Goal: Information Seeking & Learning: Understand process/instructions

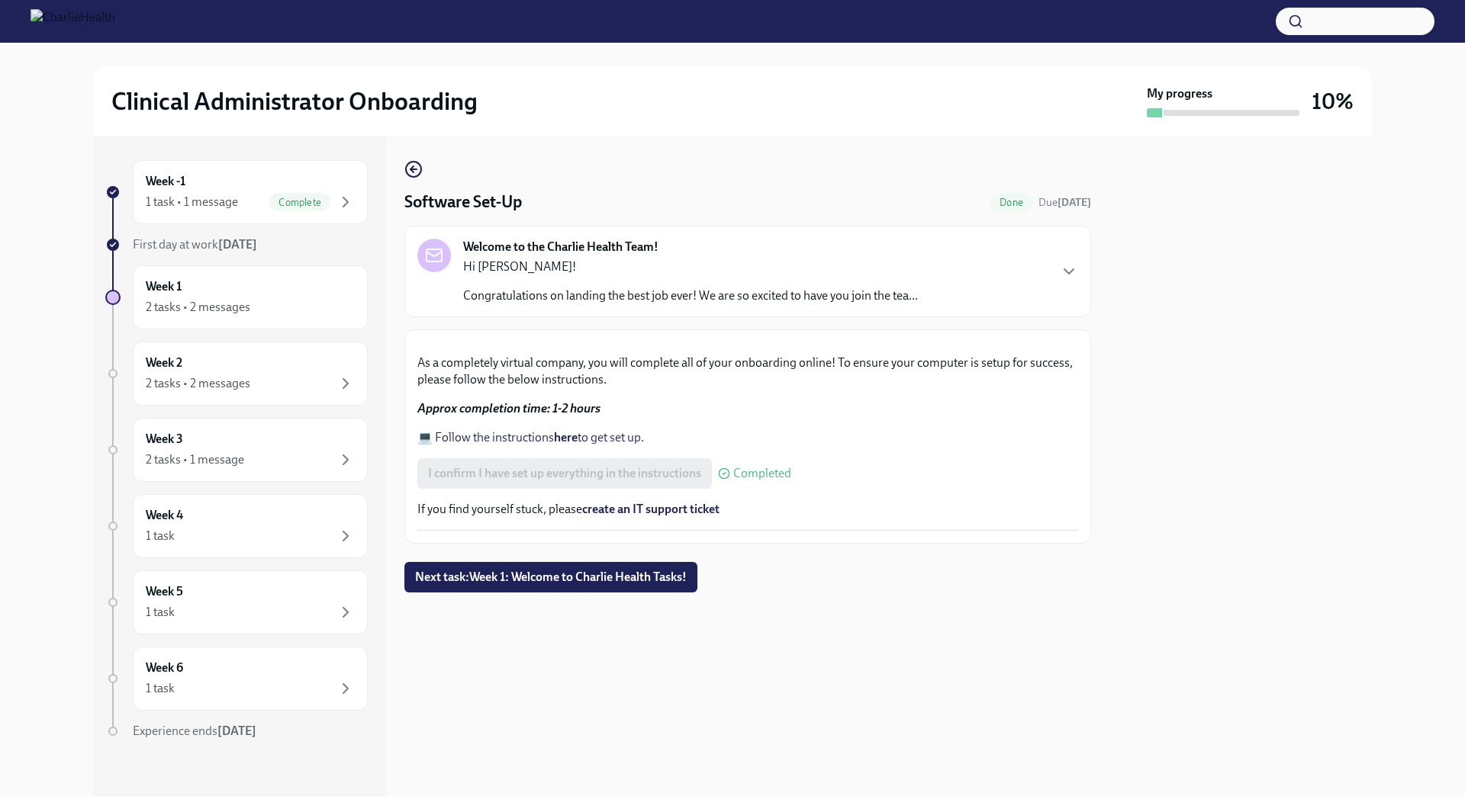
scroll to position [276, 0]
click at [657, 592] on button "Next task : Week 1: Welcome to Charlie Health Tasks!" at bounding box center [551, 577] width 293 height 31
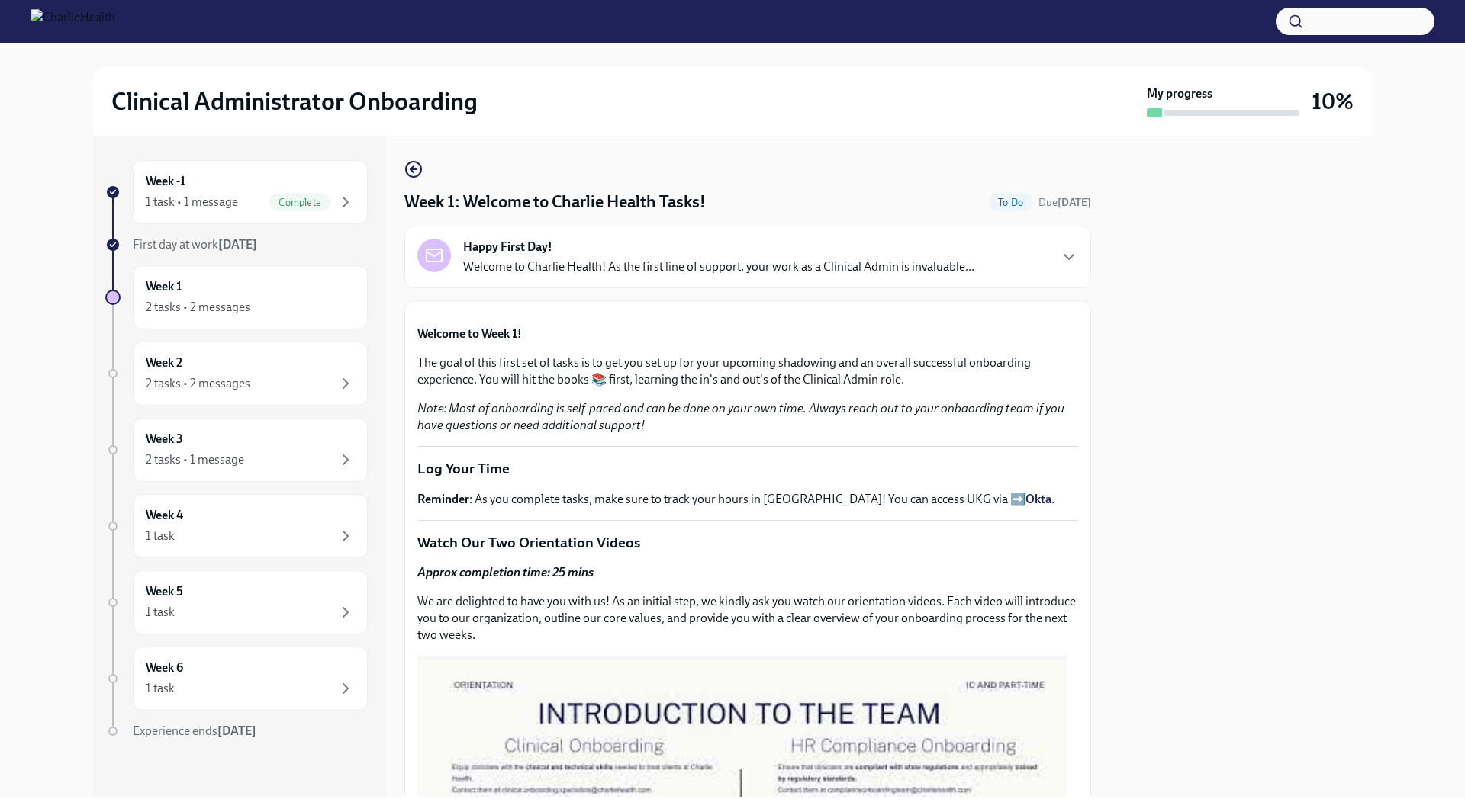
click at [1020, 254] on div "Happy First Day! Welcome to Charlie Health! As the first line of support, your …" at bounding box center [747, 257] width 661 height 37
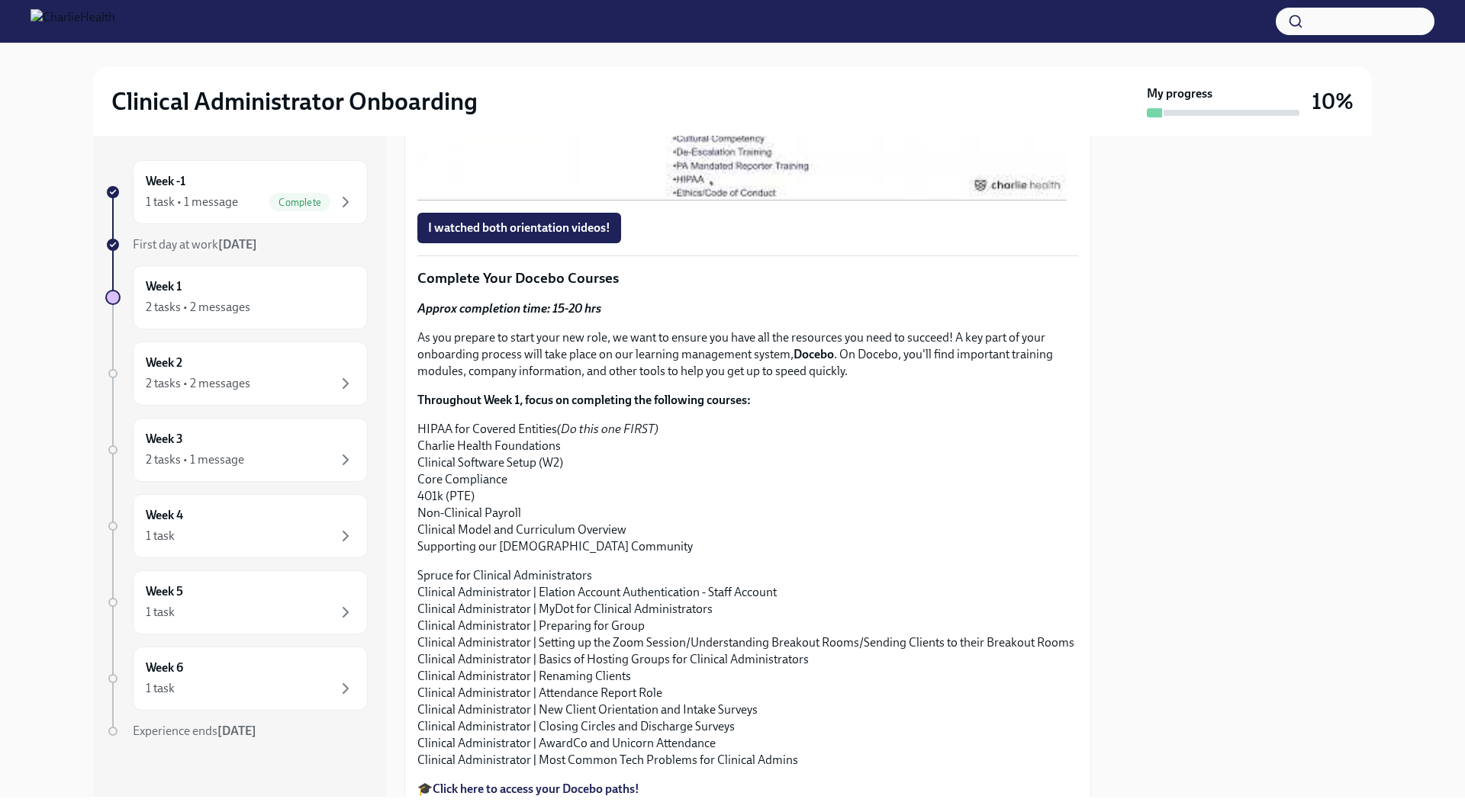
scroll to position [1450, 0]
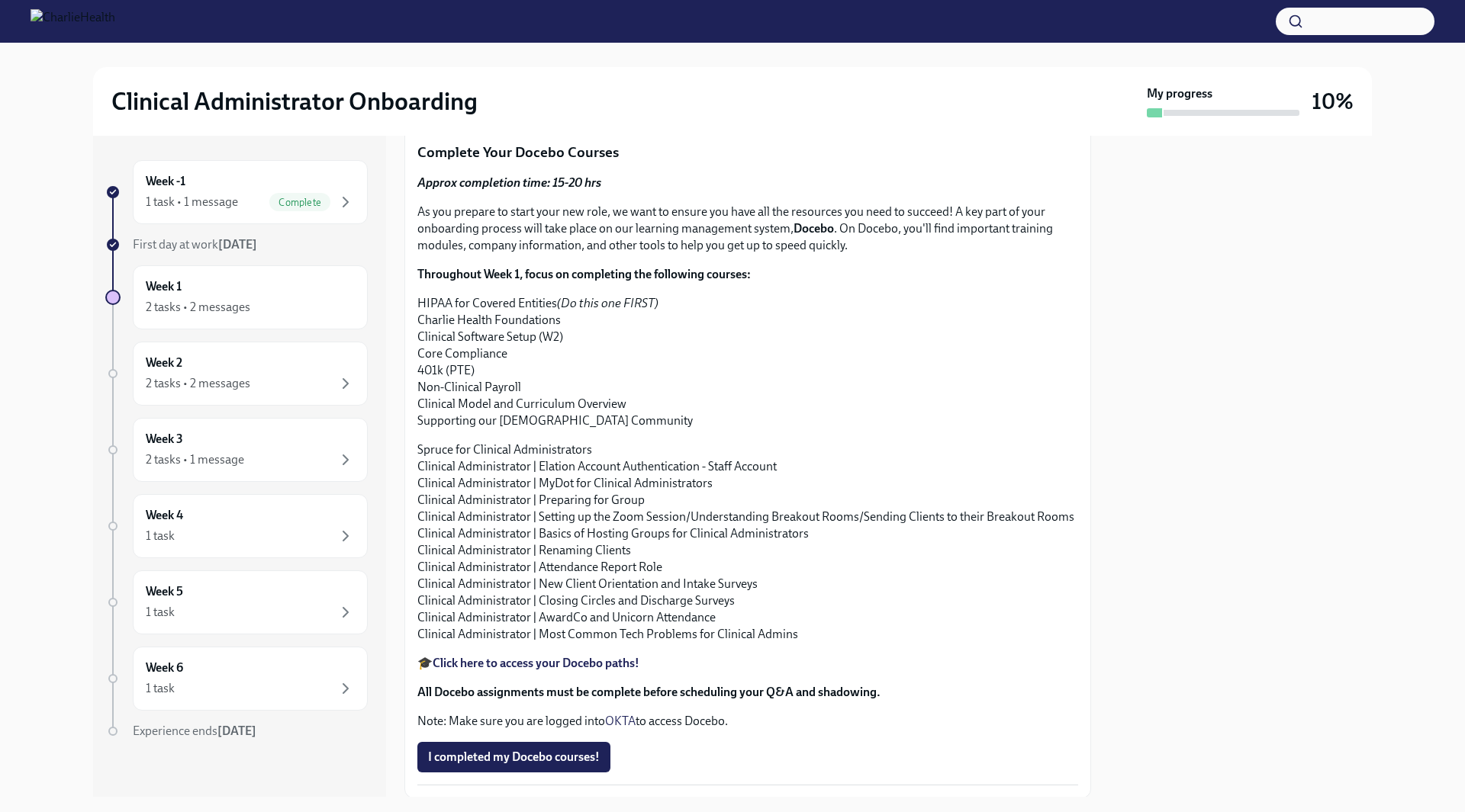
scroll to position [1601, 0]
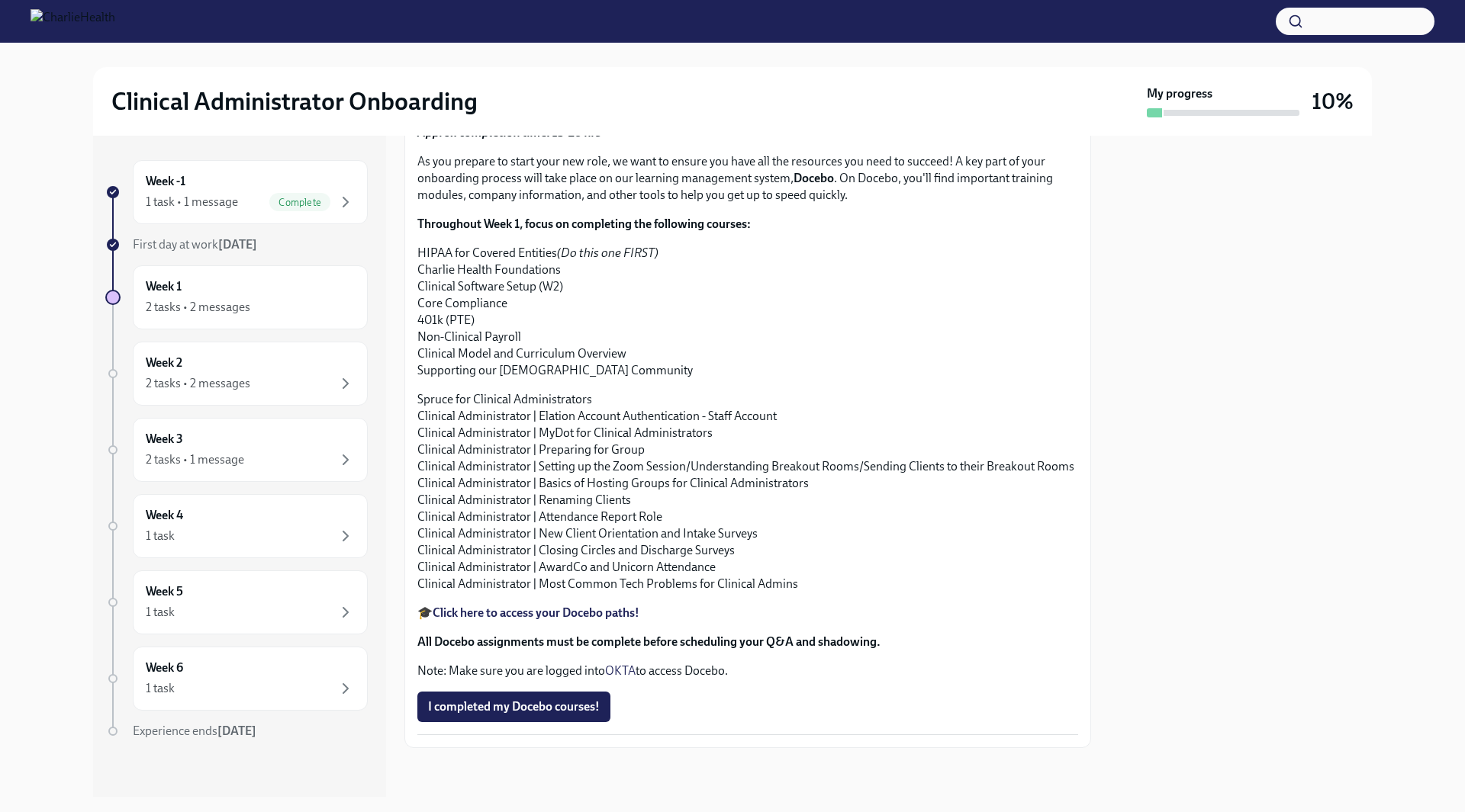
scroll to position [1678, 0]
click at [543, 59] on span "I watched both orientation videos!" at bounding box center [519, 51] width 182 height 15
click at [258, 297] on div "Week 1 2 tasks • 2 messages" at bounding box center [250, 297] width 209 height 38
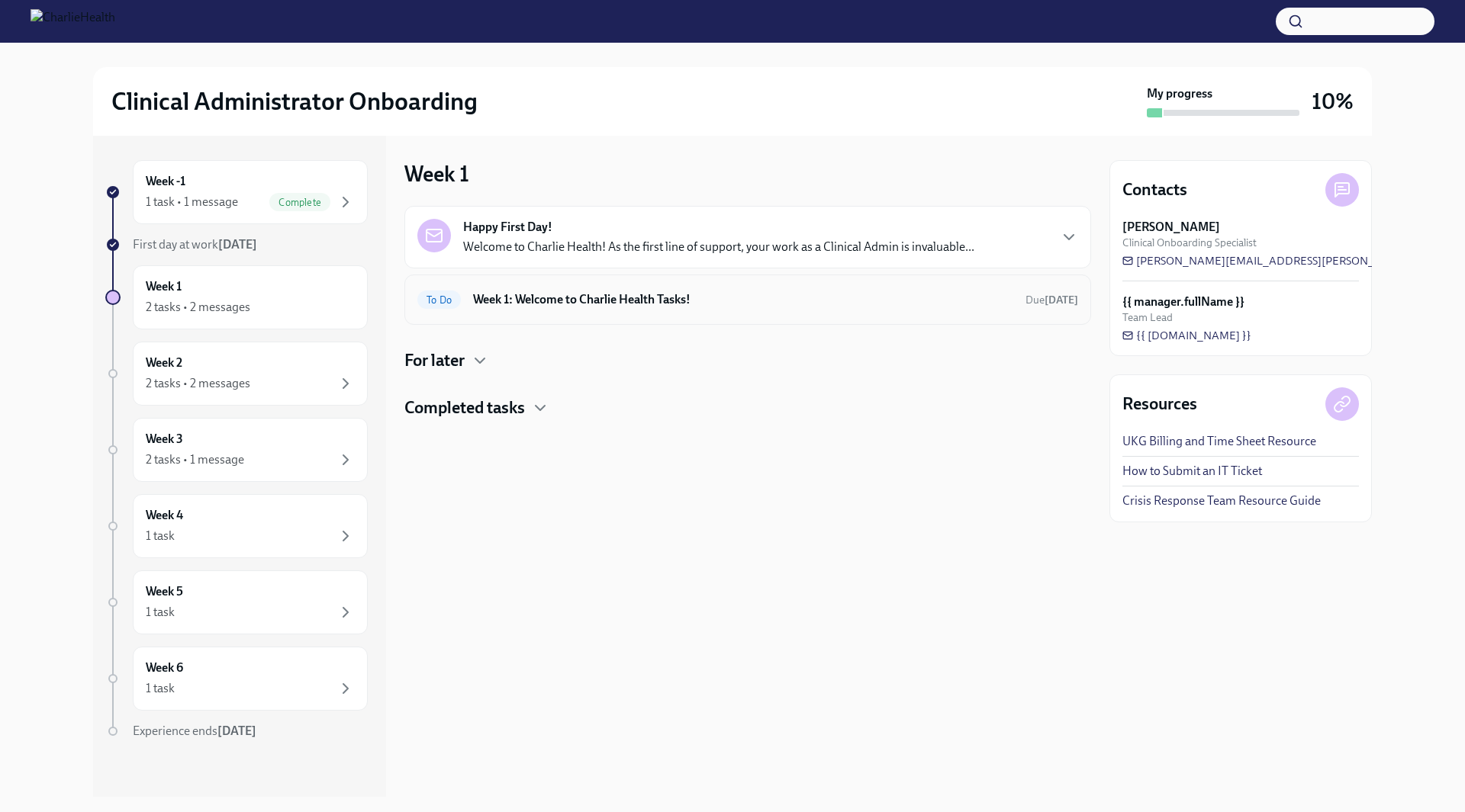
click at [551, 304] on h6 "Week 1: Welcome to Charlie Health Tasks!" at bounding box center [743, 299] width 540 height 17
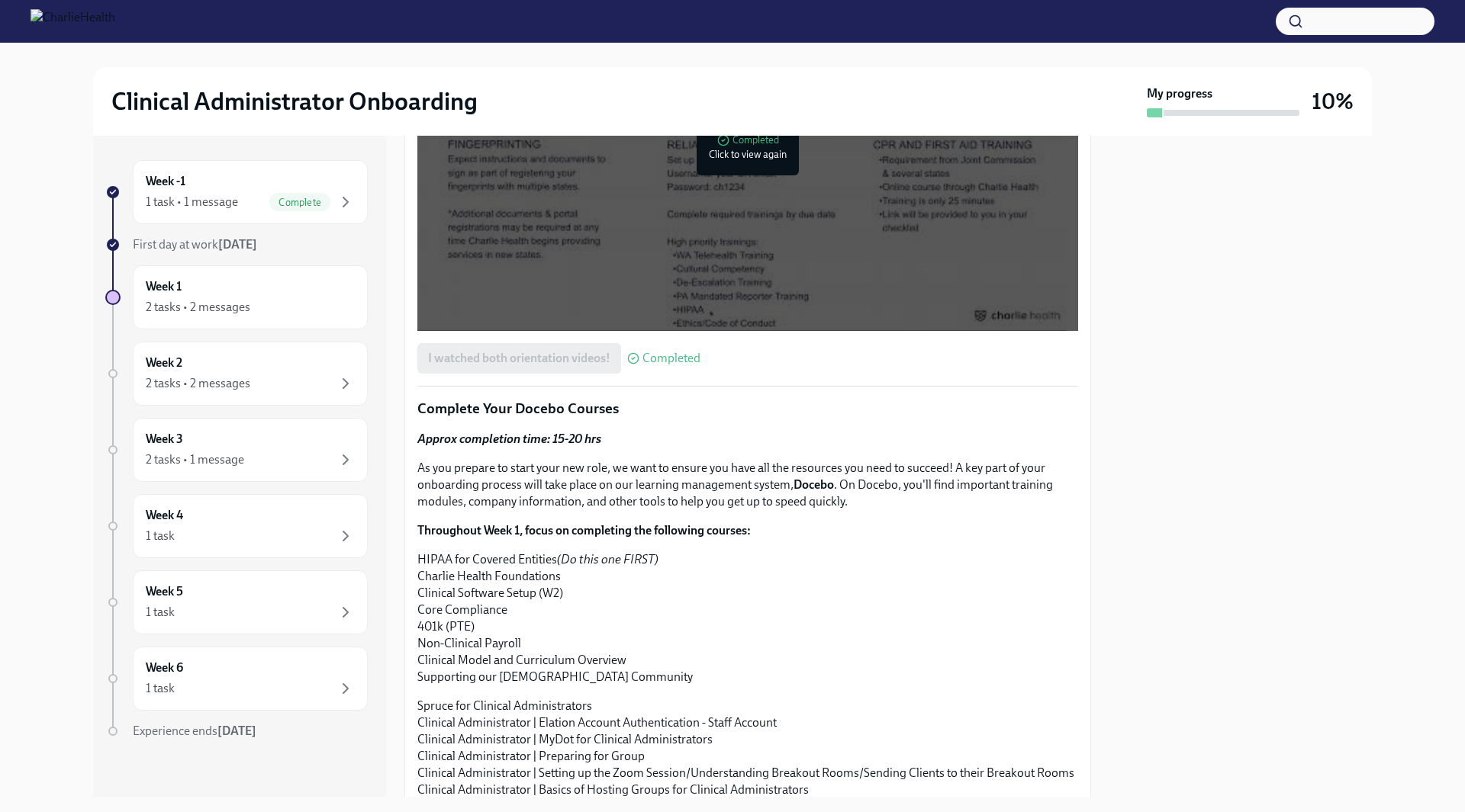
scroll to position [1373, 0]
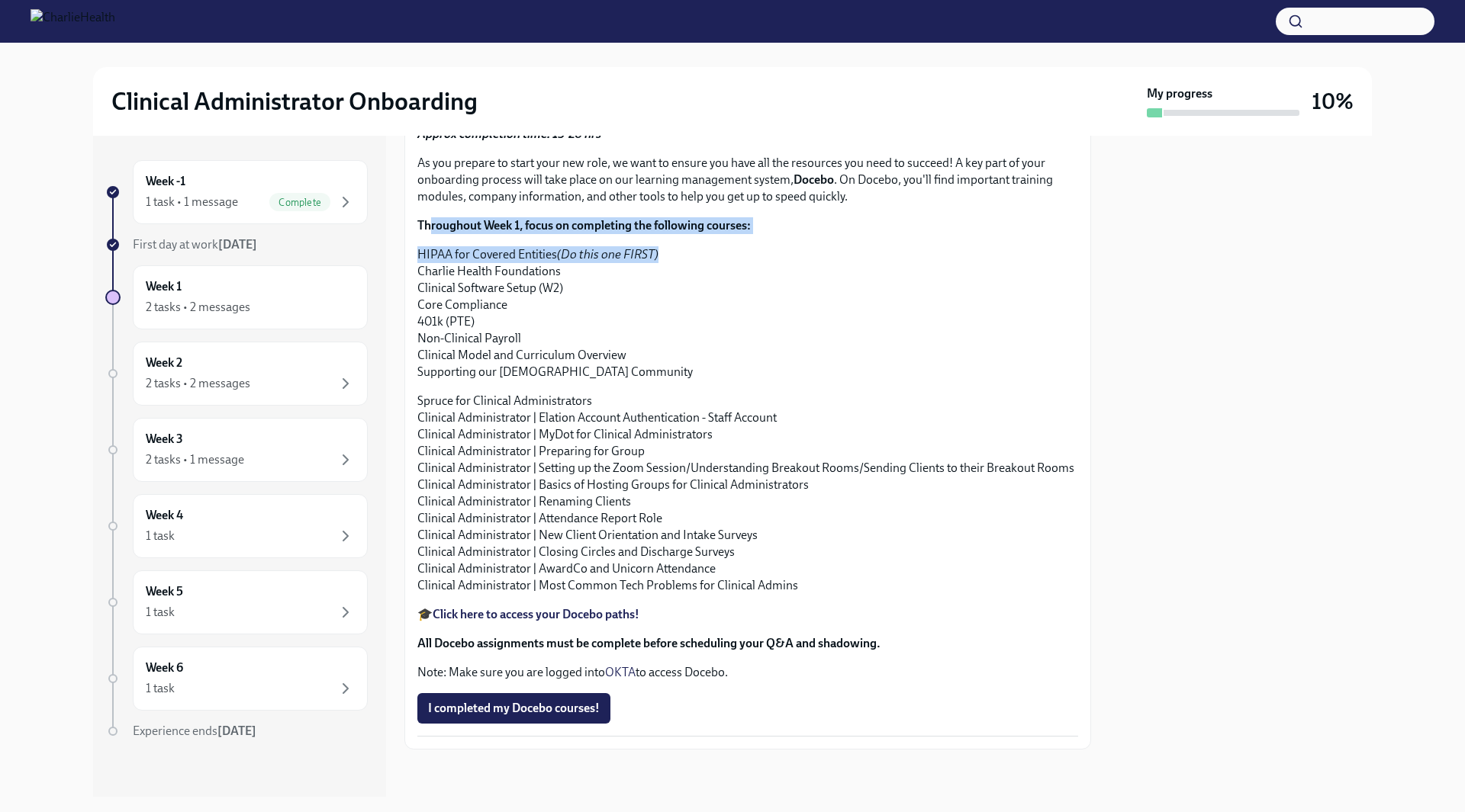
drag, startPoint x: 428, startPoint y: 577, endPoint x: 706, endPoint y: 583, distance: 278.1
click at [706, 583] on div "Approx completion time: 15-20 hrs As you prepare to start your new role, we wan…" at bounding box center [747, 403] width 661 height 556
click at [241, 280] on div "Week 1 2 tasks • 2 messages" at bounding box center [250, 297] width 209 height 38
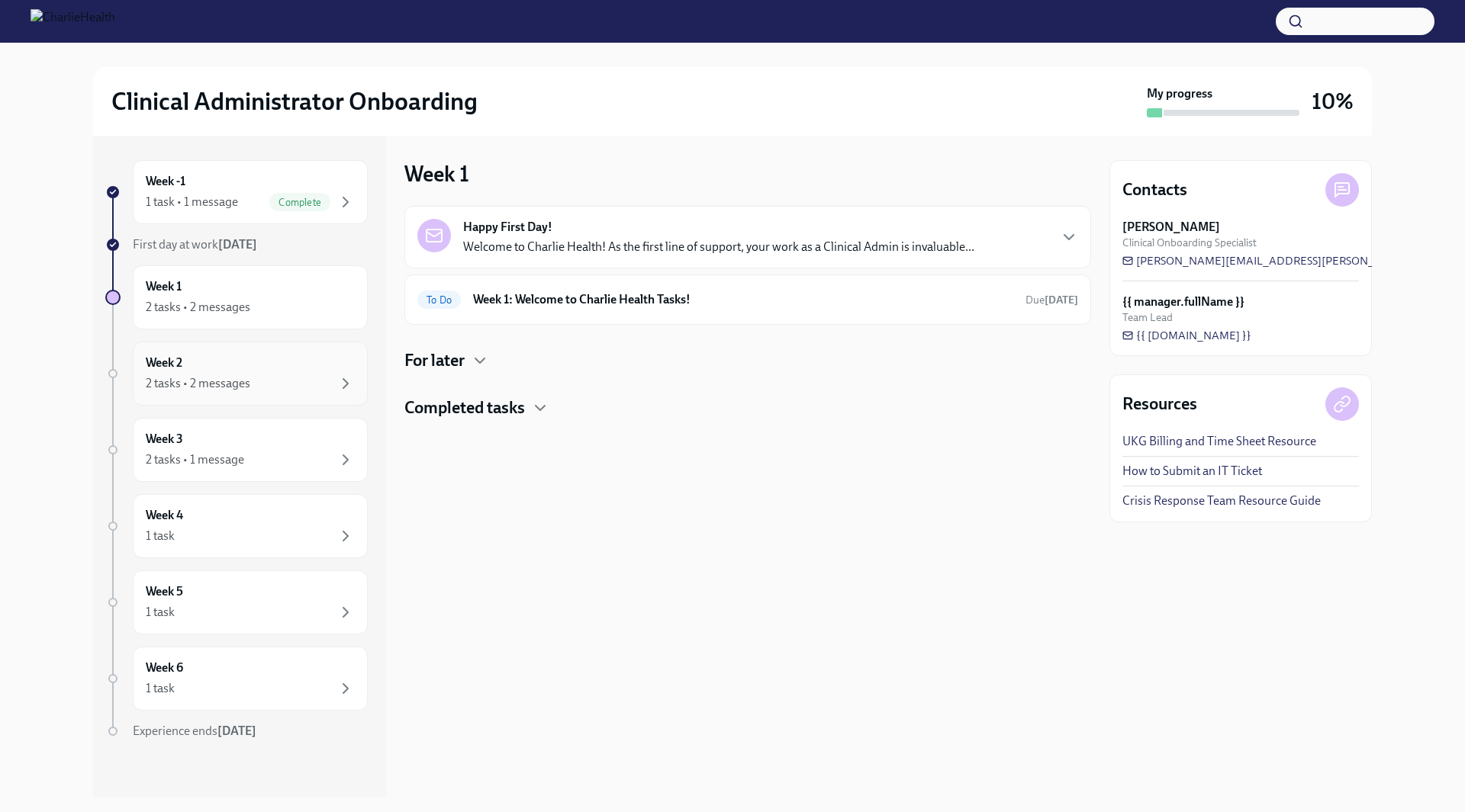
click at [245, 361] on div "Week 2 2 tasks • 2 messages" at bounding box center [250, 374] width 209 height 38
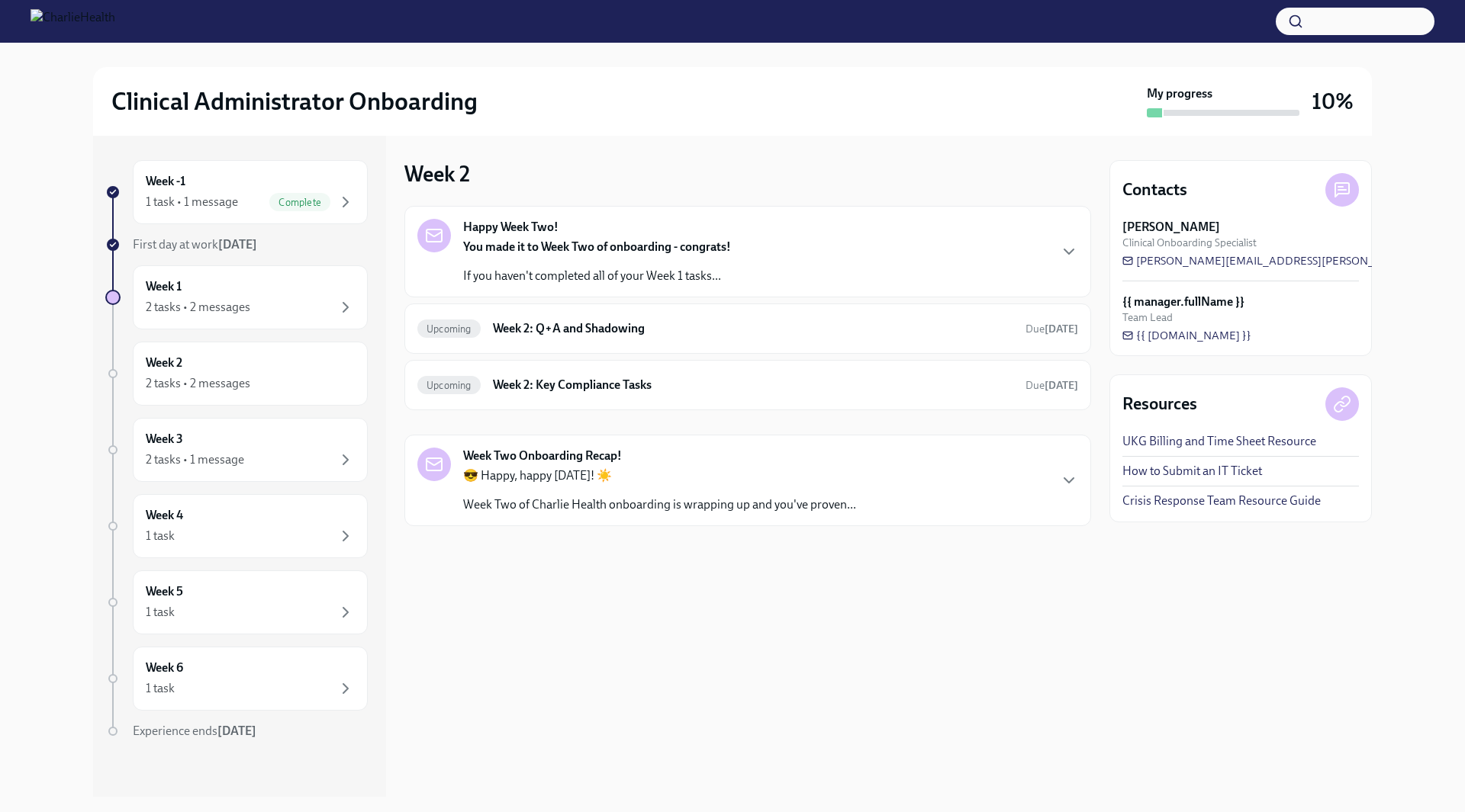
click at [649, 276] on p "If you haven't completed all of your Week 1 tasks..." at bounding box center [597, 276] width 268 height 17
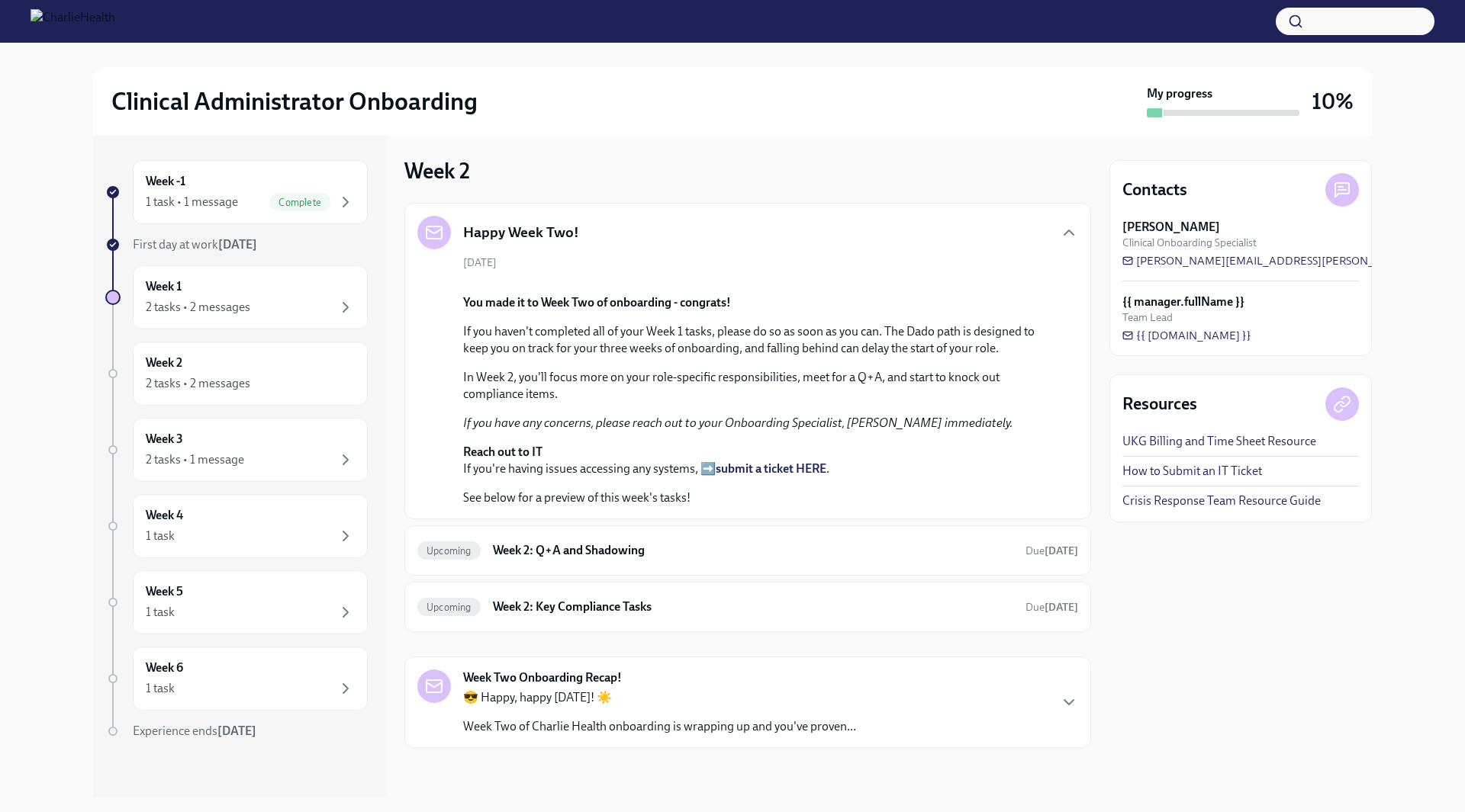
scroll to position [229, 0]
click at [256, 291] on div "Week 1 2 tasks • 2 messages" at bounding box center [250, 297] width 209 height 38
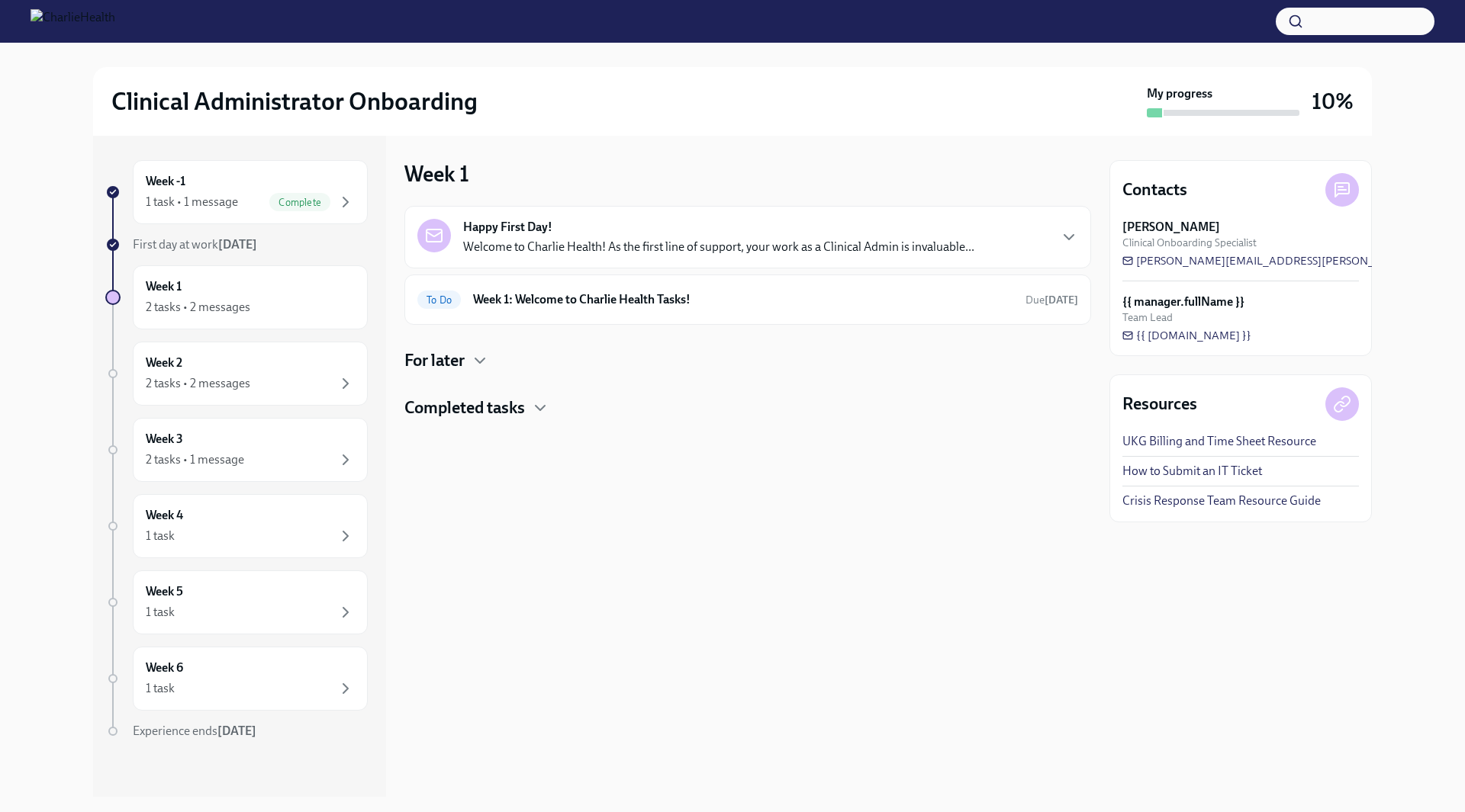
click at [975, 237] on div "Happy First Day! Welcome to Charlie Health! As the first line of support, your …" at bounding box center [747, 237] width 661 height 37
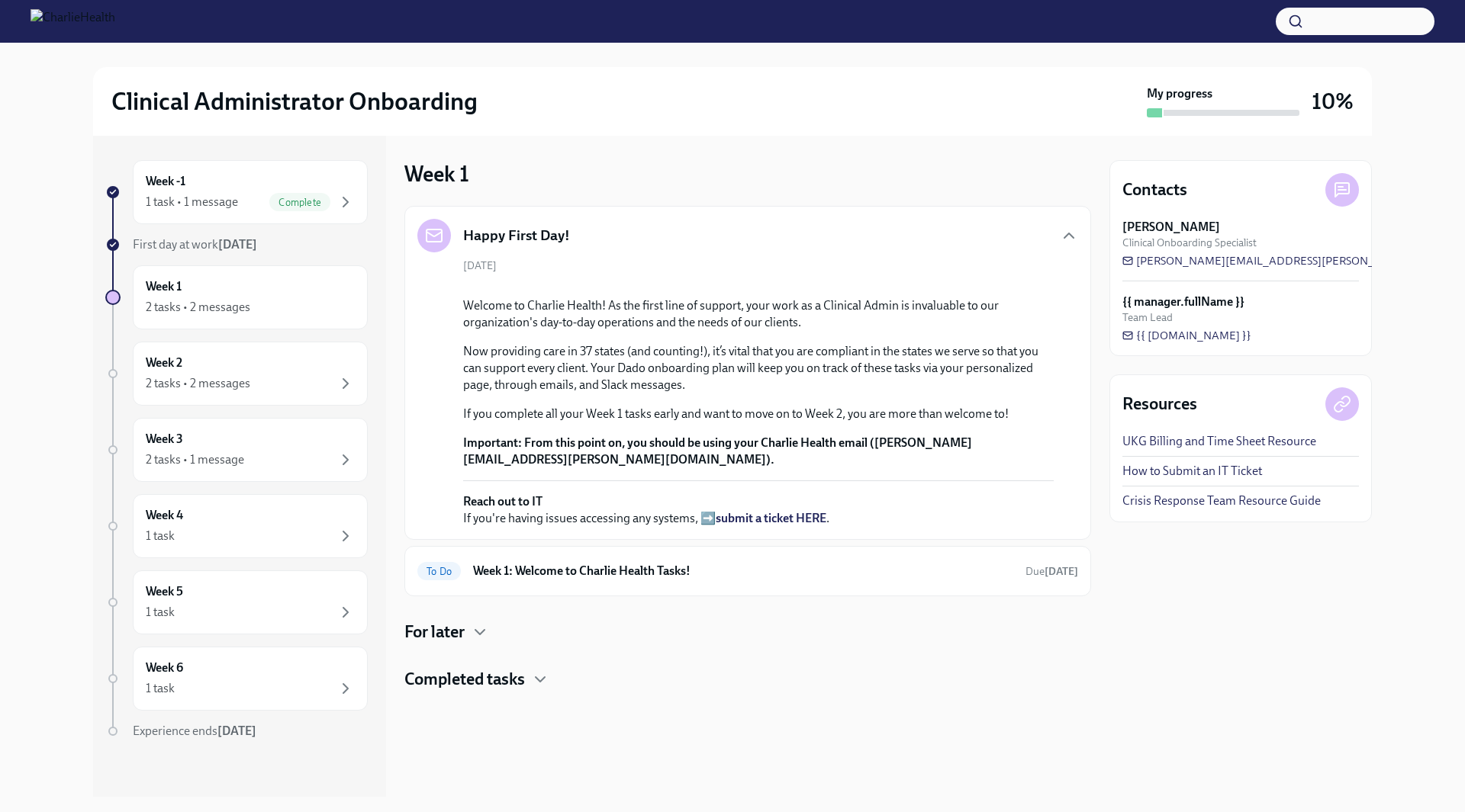
scroll to position [233, 0]
click at [517, 583] on div "To Do Week 1: Welcome to Charlie Health Tasks! Due [DATE]" at bounding box center [747, 571] width 661 height 24
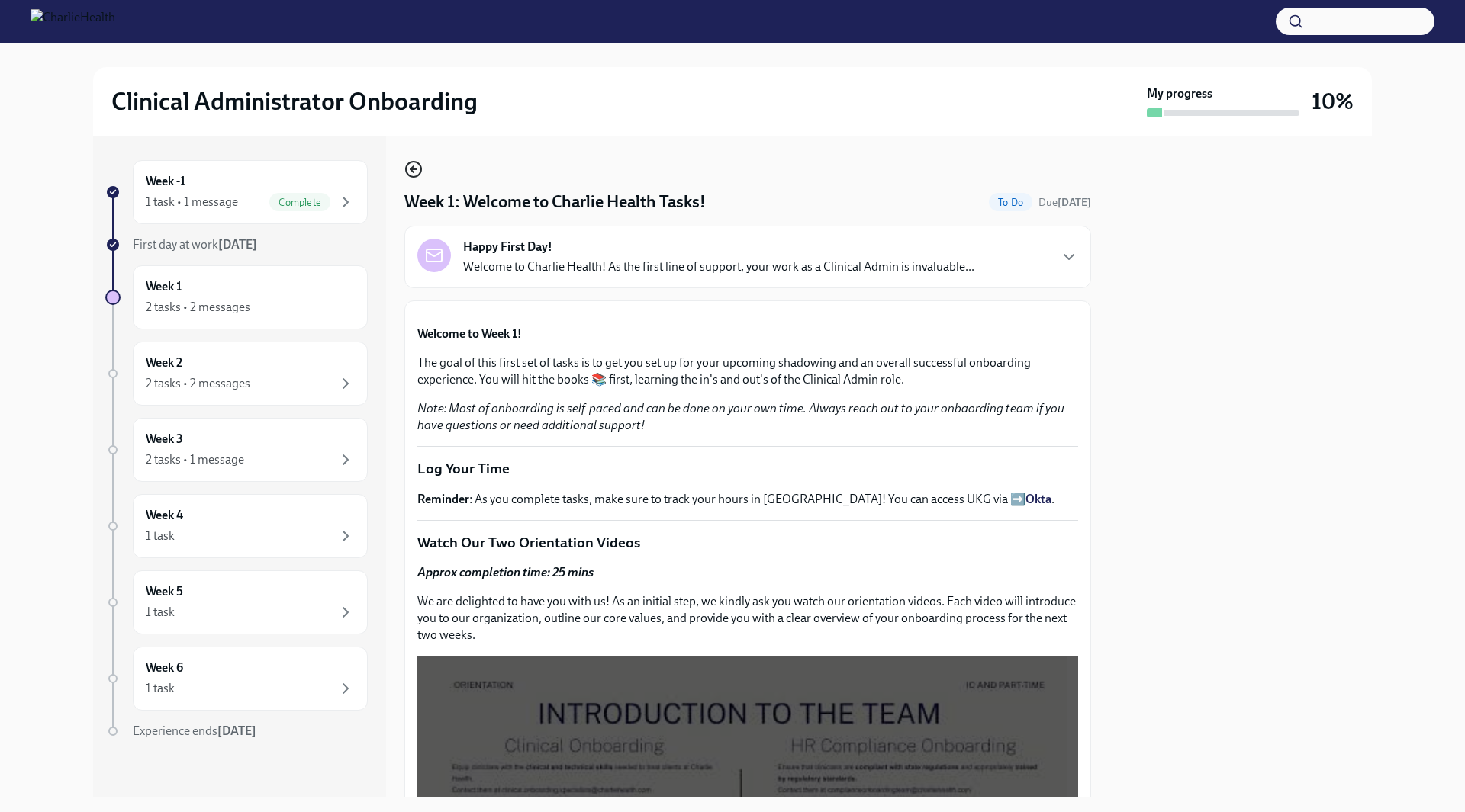
click at [421, 167] on circle "button" at bounding box center [413, 168] width 15 height 15
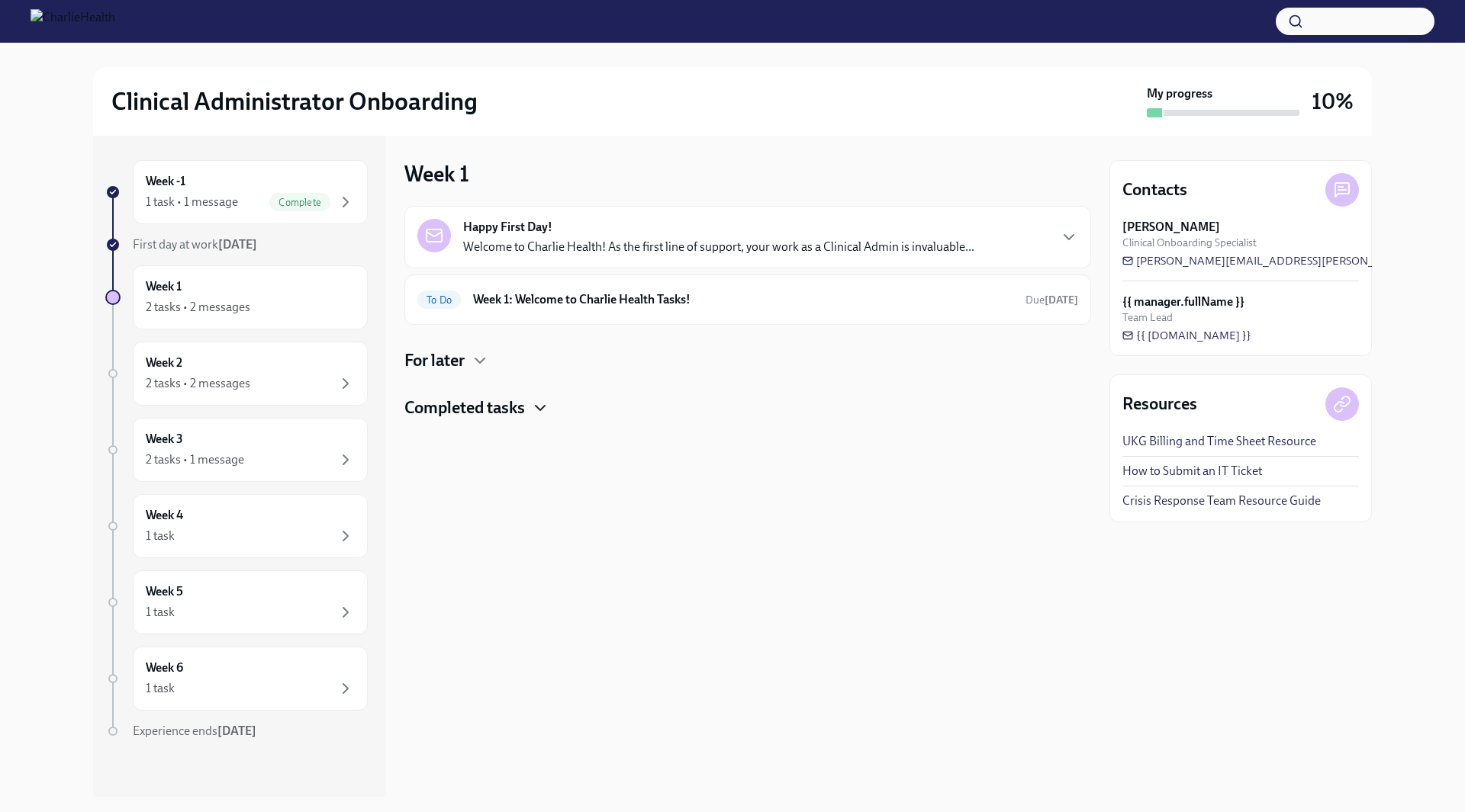
click at [534, 405] on icon "button" at bounding box center [540, 407] width 18 height 18
click at [458, 366] on h4 "For later" at bounding box center [434, 361] width 60 height 23
click at [726, 412] on div "Week 1: Onboarding Recap! Happy [DATE]! Pat yourself on the back, because you f…" at bounding box center [731, 416] width 537 height 37
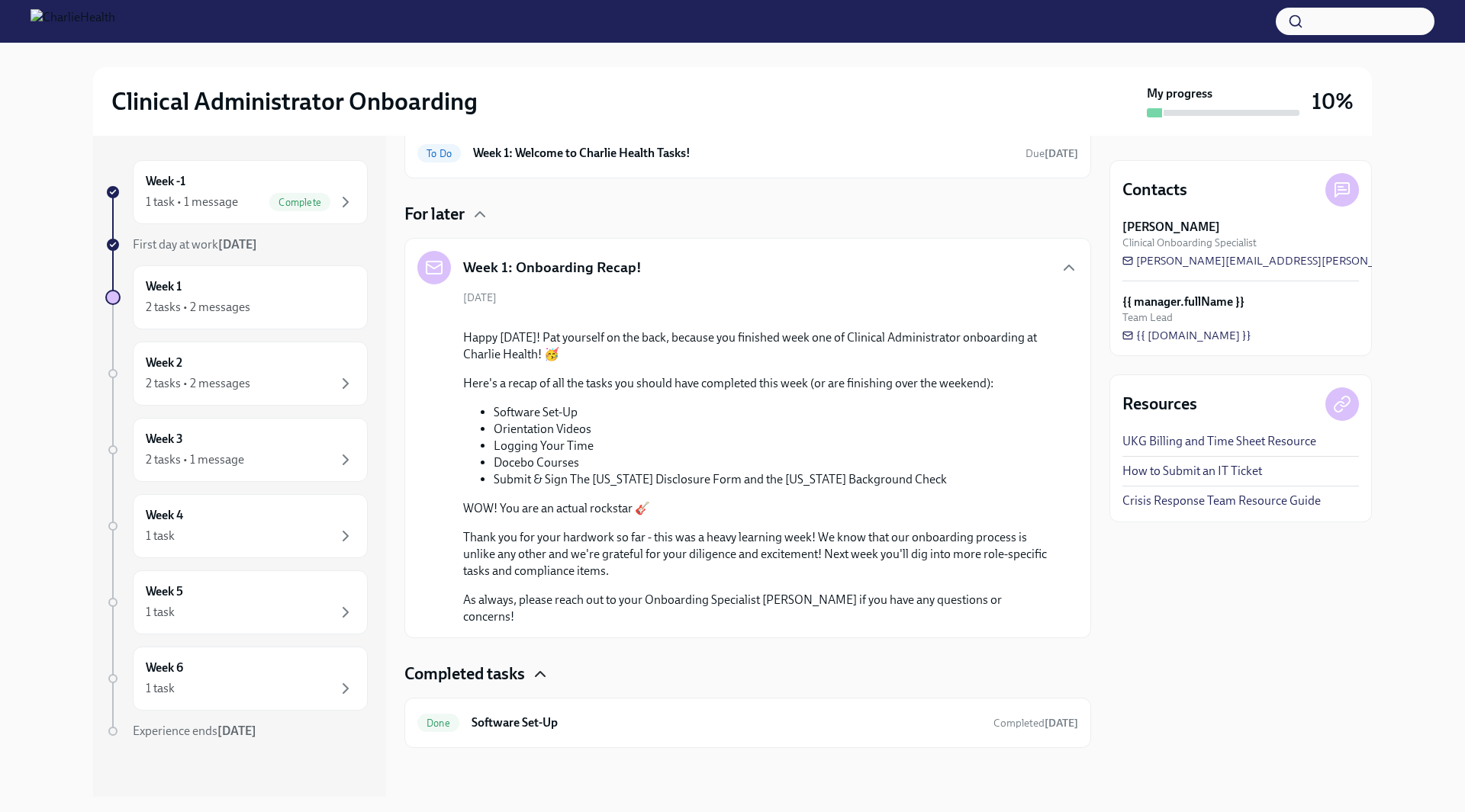
scroll to position [563, 0]
click at [237, 361] on div "Week 2 2 tasks • 2 messages" at bounding box center [250, 374] width 209 height 38
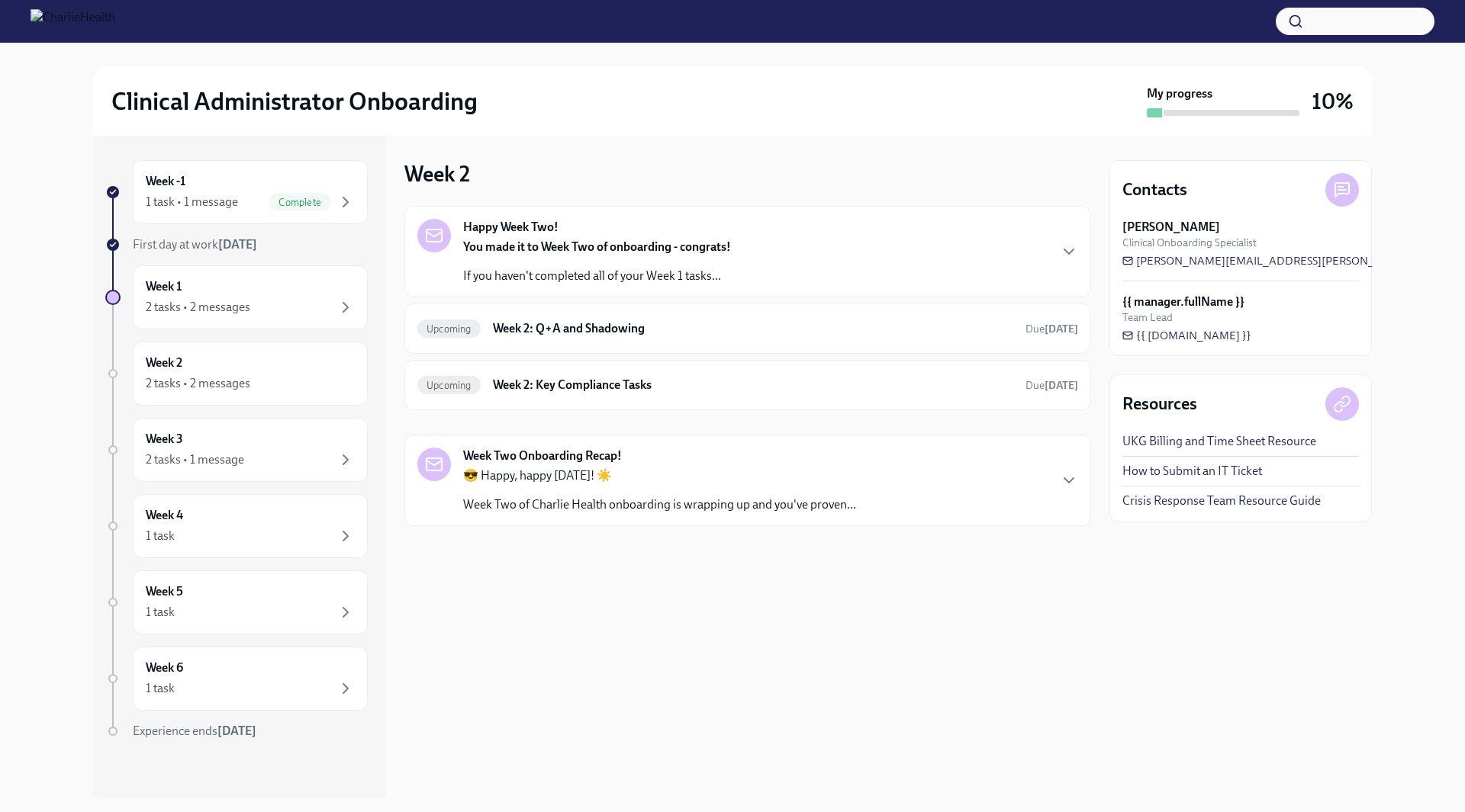
click at [519, 282] on p "If you haven't completed all of your Week 1 tasks..." at bounding box center [597, 276] width 268 height 17
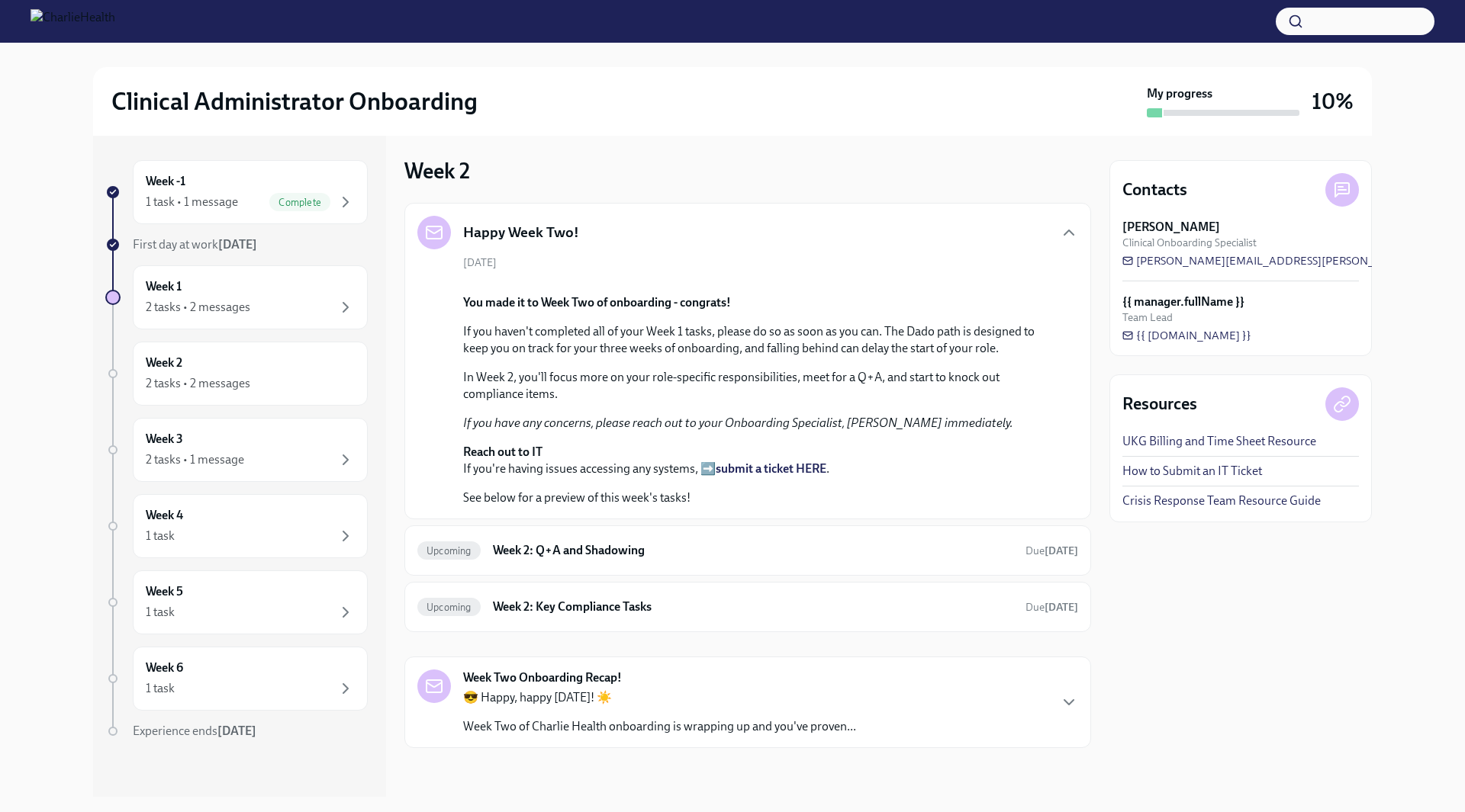
scroll to position [229, 0]
click at [215, 276] on div "Week 1 2 tasks • 2 messages" at bounding box center [250, 297] width 235 height 64
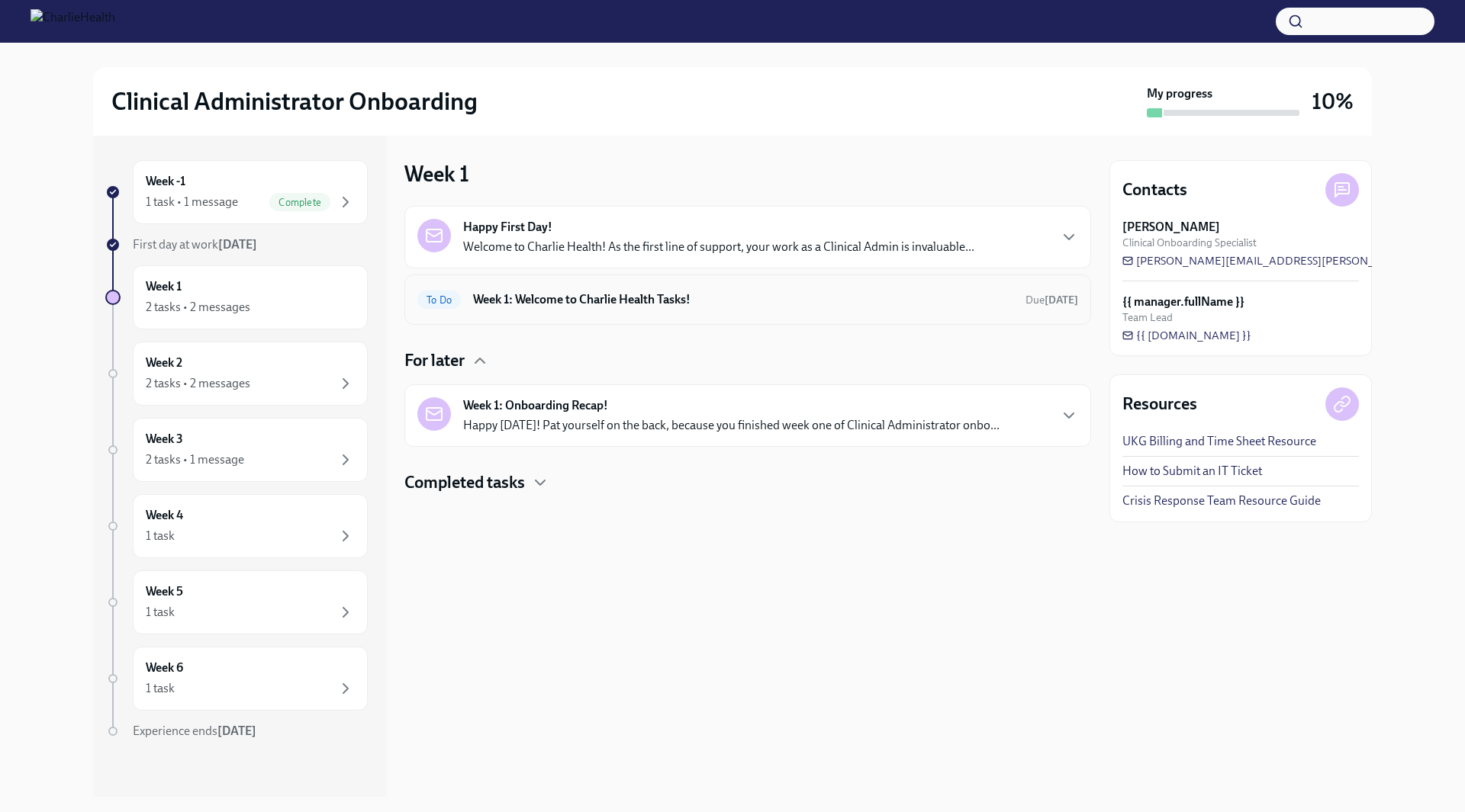
click at [592, 307] on h6 "Week 1: Welcome to Charlie Health Tasks!" at bounding box center [743, 299] width 540 height 17
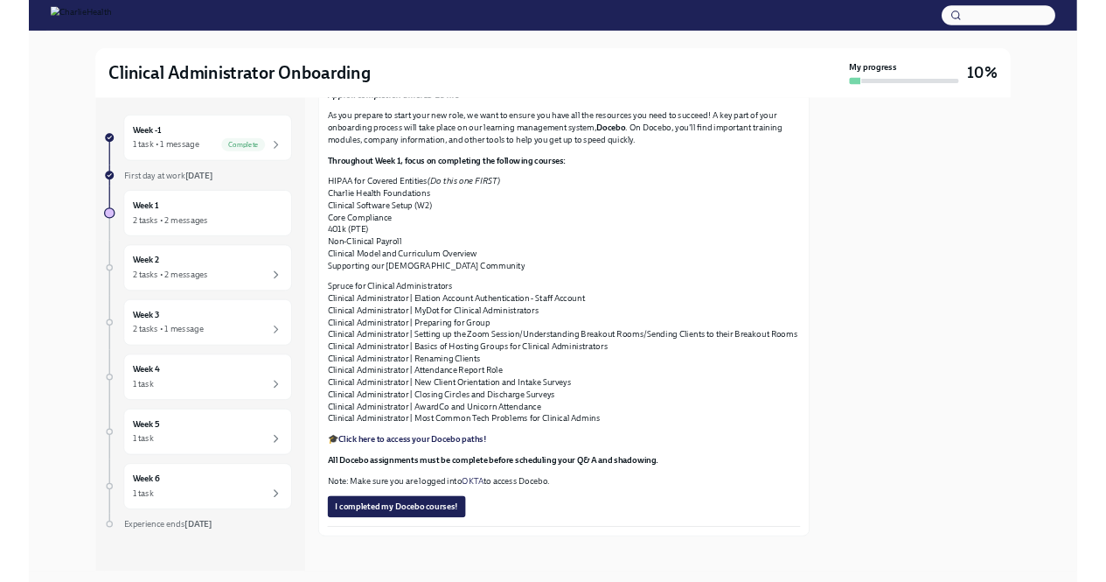
scroll to position [1906, 0]
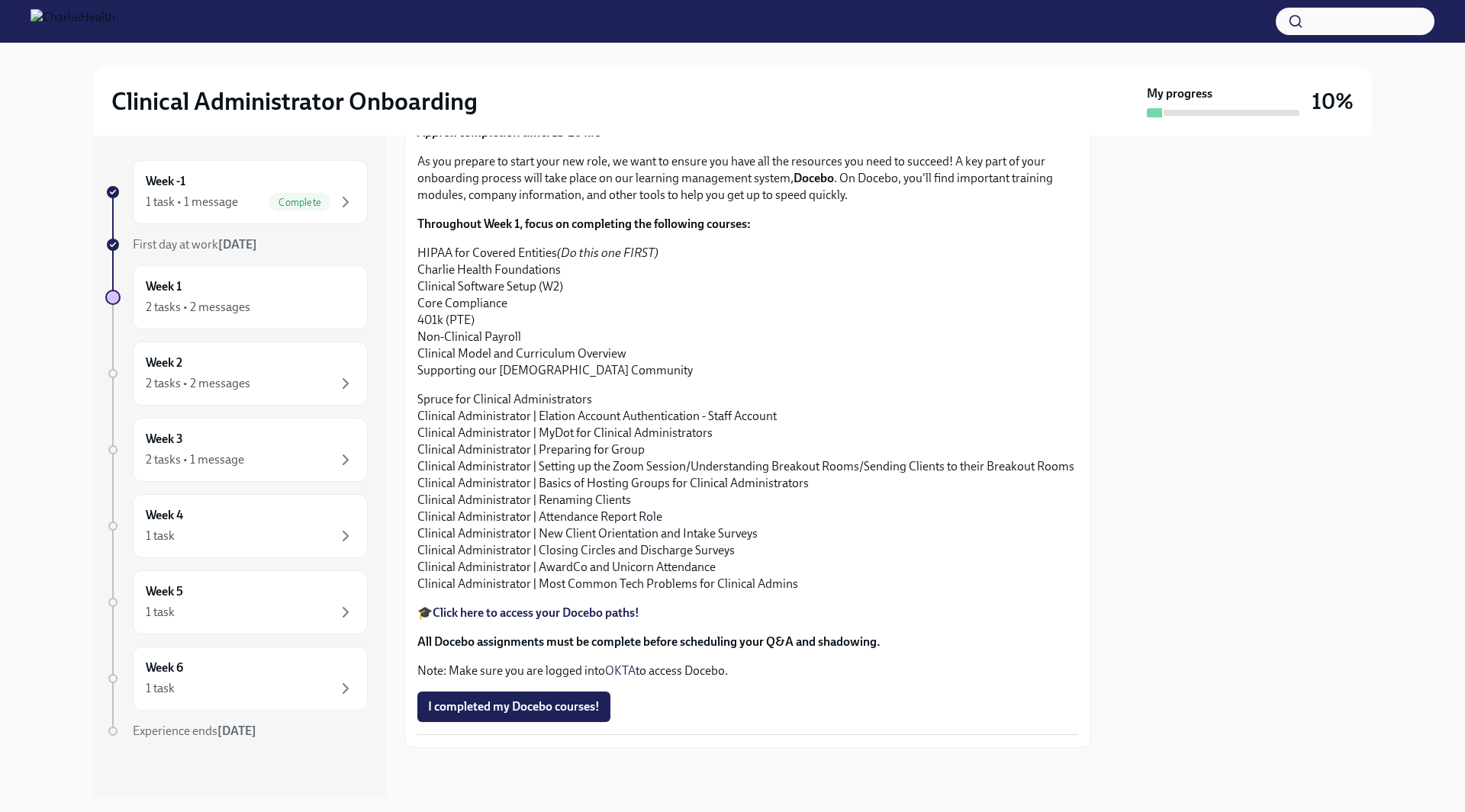
click at [469, 332] on p "HIPAA for Covered Entities (Do this one FIRST) Charlie Health Foundations Clini…" at bounding box center [747, 312] width 661 height 134
click at [469, 370] on p "HIPAA for Covered Entities (Do this one FIRST) Charlie Health Foundations Clini…" at bounding box center [747, 312] width 661 height 134
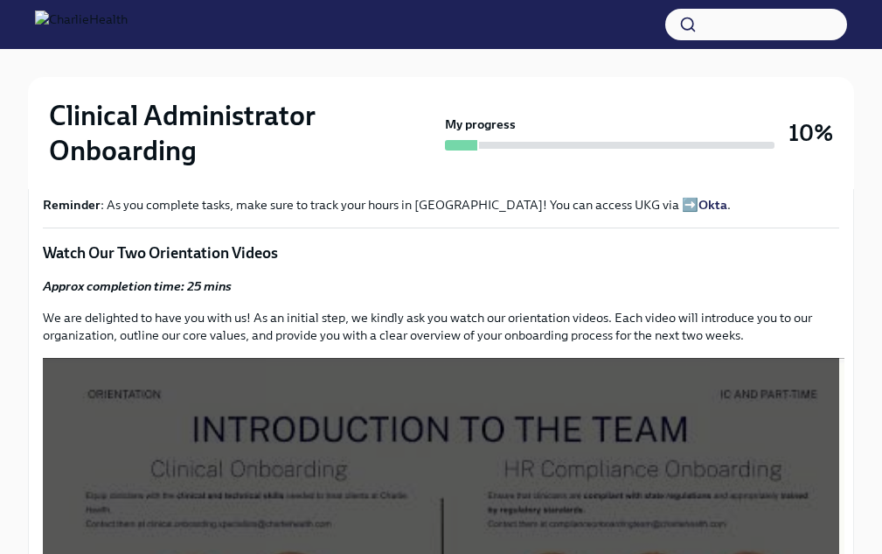
scroll to position [513, 0]
